Goal: Information Seeking & Learning: Understand process/instructions

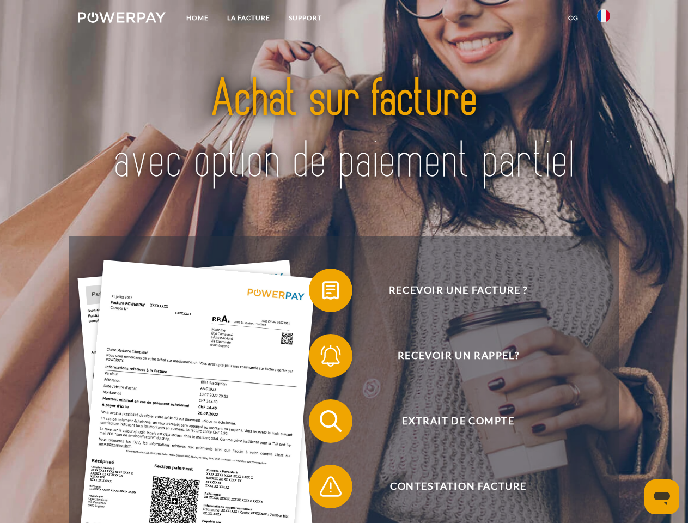
click at [121, 19] on img at bounding box center [122, 17] width 88 height 11
click at [603, 19] on img at bounding box center [603, 15] width 13 height 13
click at [573, 18] on link "CG" at bounding box center [573, 18] width 29 height 20
click at [322, 292] on span at bounding box center [314, 290] width 54 height 54
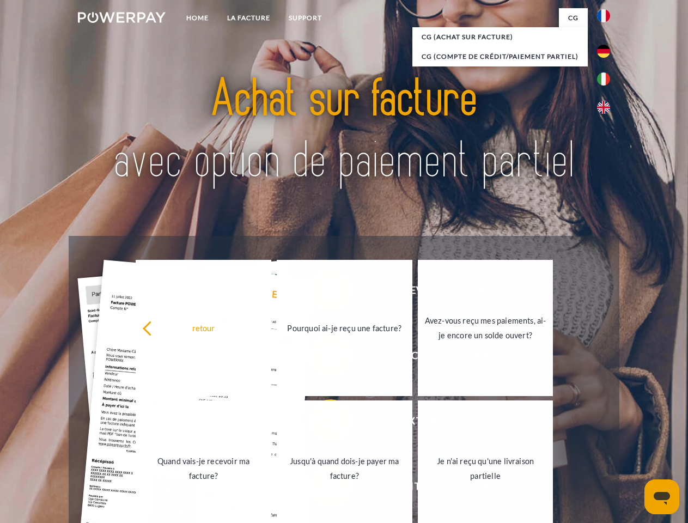
click at [322, 358] on div "retour Pourquoi ai-je reçu une facture? Avez-vous reçu mes paiements, ai-je enc…" at bounding box center [345, 398] width 440 height 281
click at [322, 423] on link "Jusqu'à quand dois-je payer ma facture?" at bounding box center [344, 468] width 136 height 136
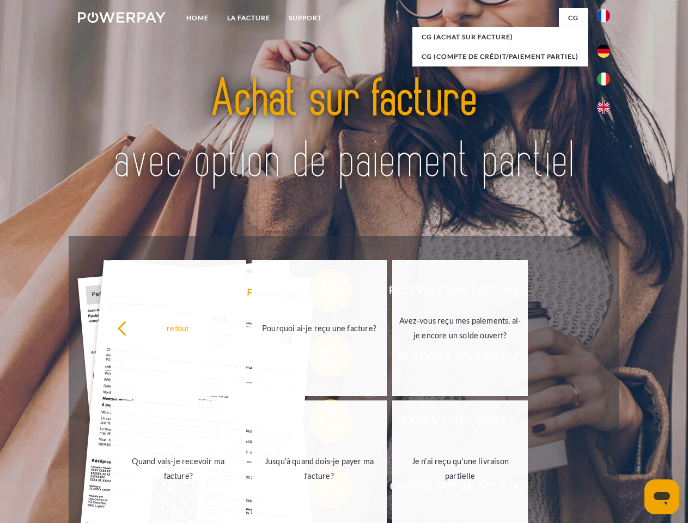
click at [322, 488] on span at bounding box center [314, 486] width 54 height 54
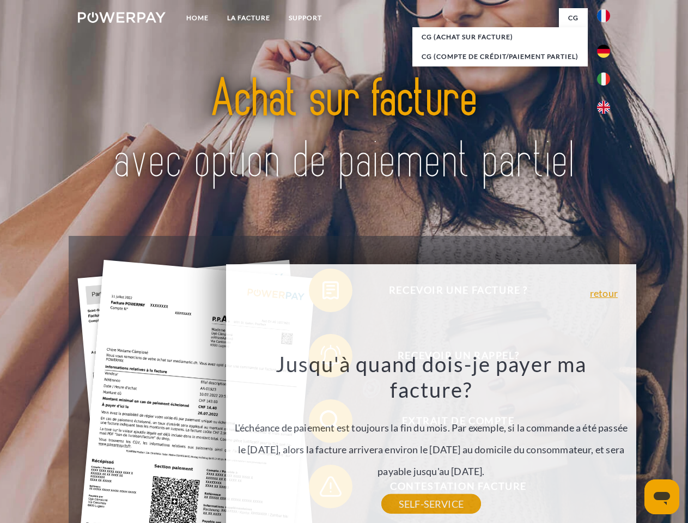
click at [662, 497] on icon "Ouvrir la fenêtre de messagerie" at bounding box center [661, 498] width 16 height 13
